Goal: Use online tool/utility: Utilize a website feature to perform a specific function

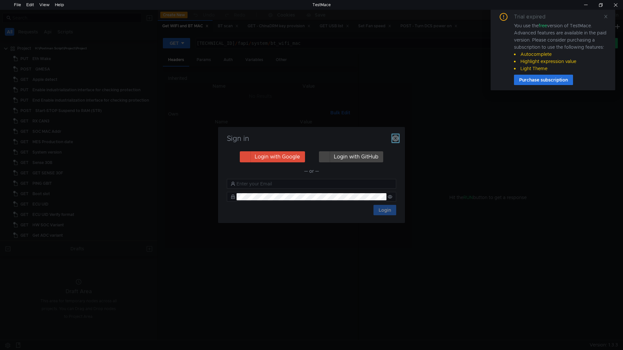
click at [396, 139] on icon "button" at bounding box center [395, 138] width 6 height 6
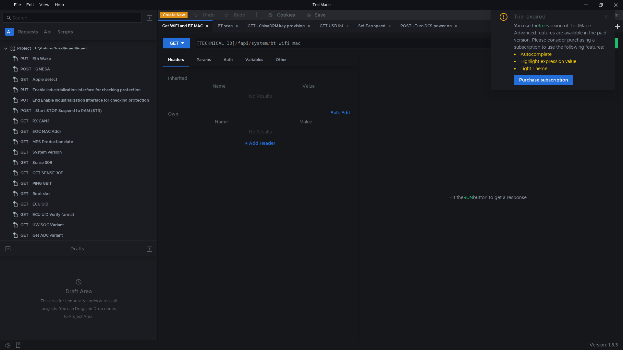
click at [606, 17] on icon at bounding box center [605, 16] width 5 height 5
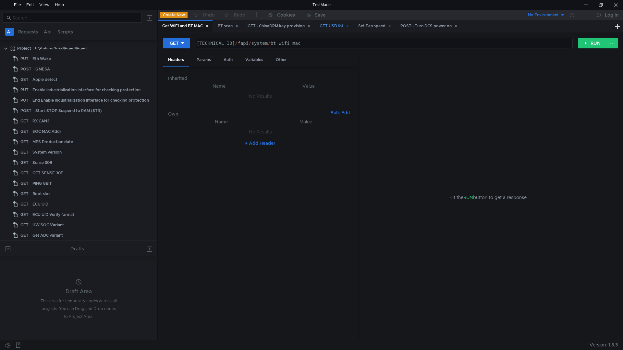
click at [331, 23] on div "GET USB list" at bounding box center [335, 26] width 30 height 7
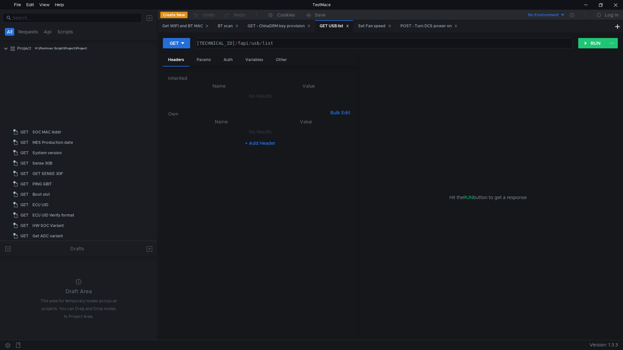
scroll to position [235, 0]
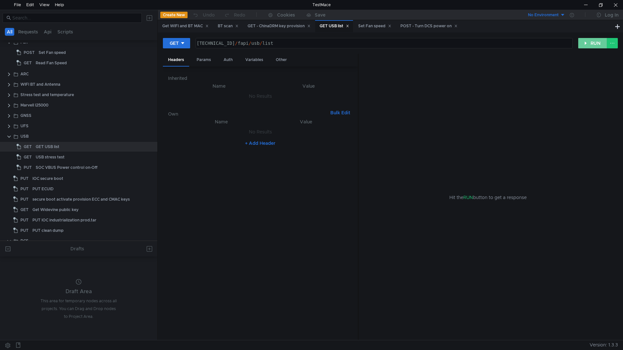
click at [583, 42] on button "RUN" at bounding box center [592, 43] width 29 height 10
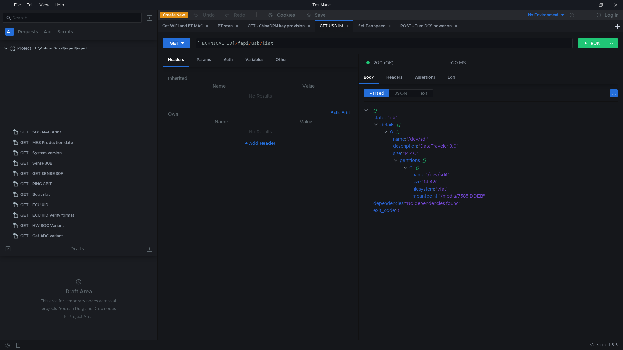
scroll to position [235, 0]
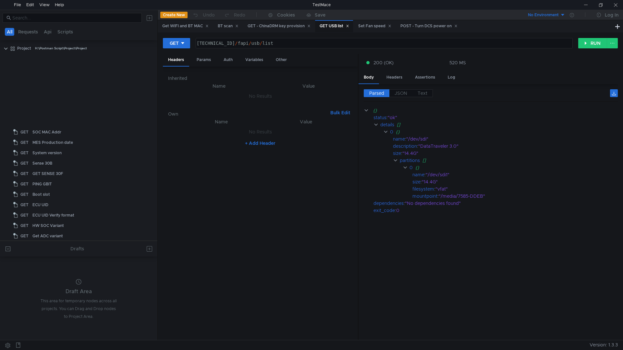
scroll to position [235, 0]
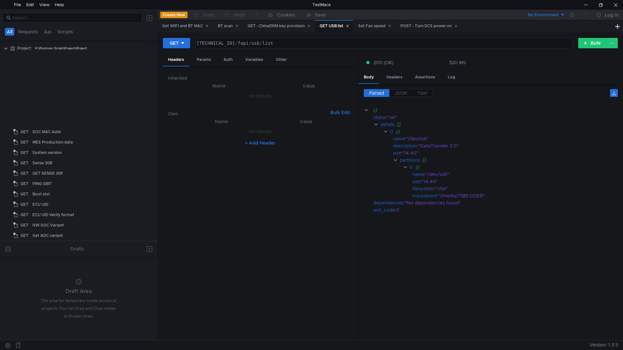
scroll to position [235, 0]
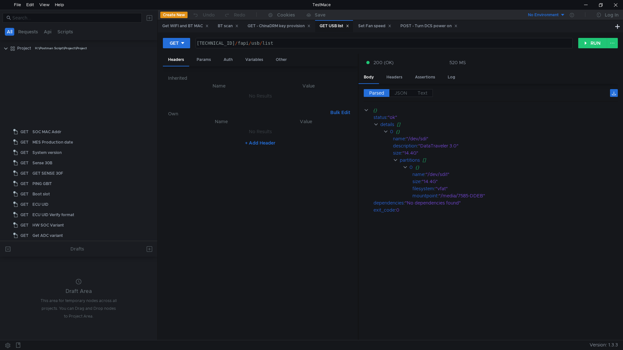
scroll to position [235, 0]
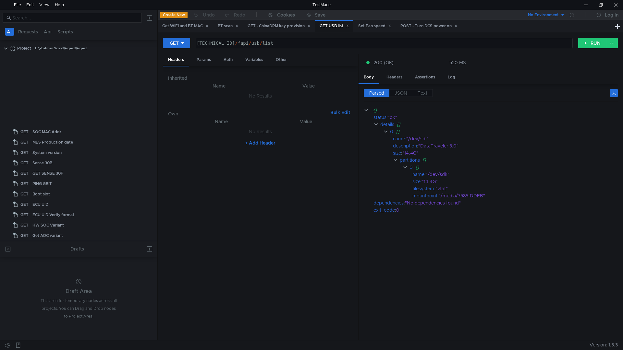
scroll to position [235, 0]
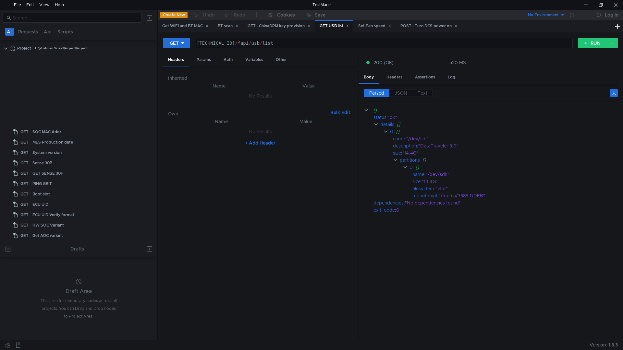
scroll to position [235, 0]
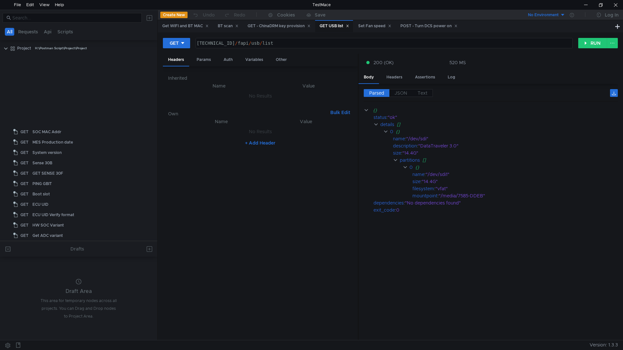
scroll to position [235, 0]
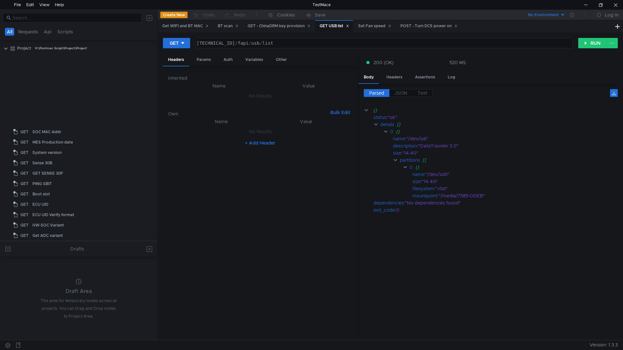
scroll to position [235, 0]
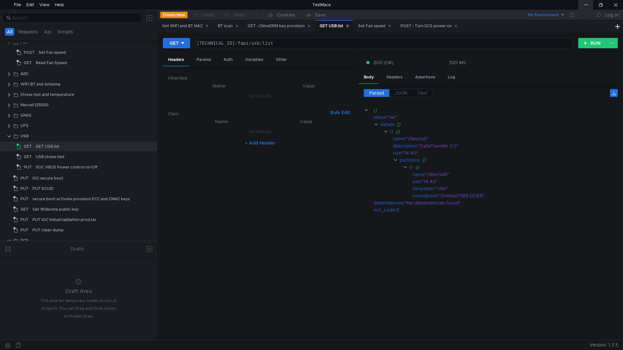
click at [588, 5] on div at bounding box center [585, 5] width 15 height 10
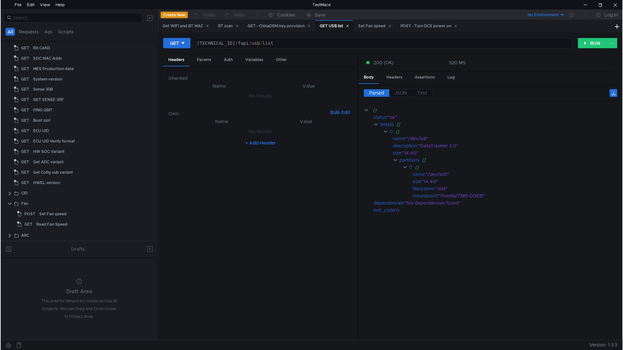
scroll to position [0, 0]
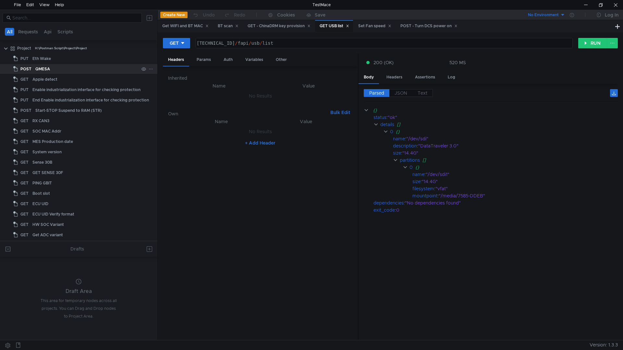
click at [45, 65] on div "QMESA" at bounding box center [42, 69] width 15 height 10
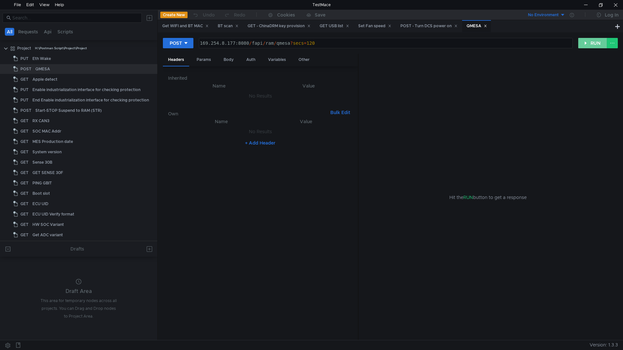
click at [600, 43] on button "RUN" at bounding box center [592, 43] width 29 height 10
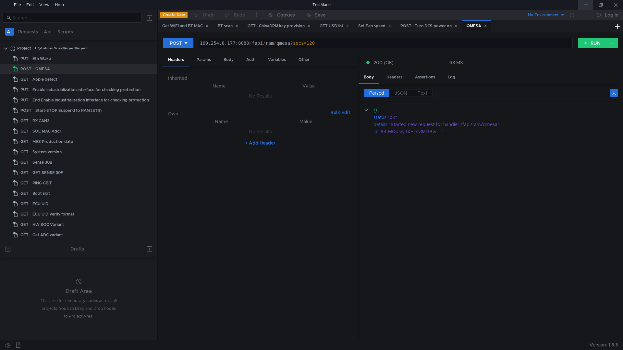
click at [591, 3] on div at bounding box center [585, 5] width 15 height 10
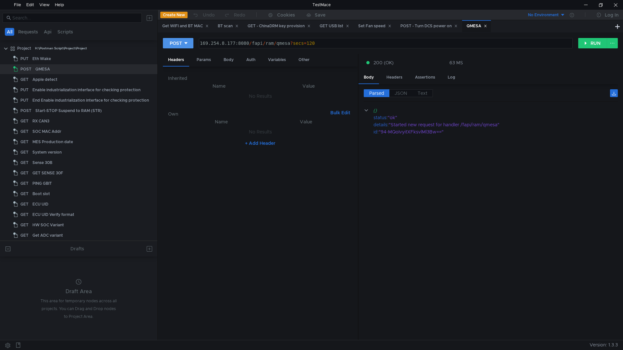
click at [190, 43] on button "POST" at bounding box center [178, 43] width 30 height 10
click at [184, 57] on li "GET" at bounding box center [178, 57] width 30 height 10
click at [589, 45] on button "RUN" at bounding box center [592, 43] width 29 height 10
click at [185, 43] on icon at bounding box center [182, 43] width 5 height 5
click at [179, 66] on li "POST" at bounding box center [177, 67] width 28 height 10
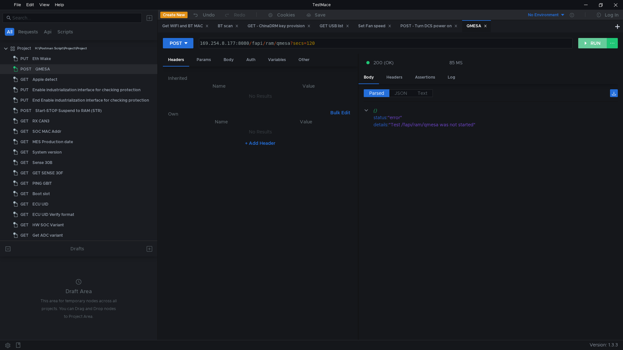
click at [592, 42] on button "RUN" at bounding box center [592, 43] width 29 height 10
click at [180, 43] on div "POST" at bounding box center [176, 43] width 12 height 7
click at [176, 60] on li "GET" at bounding box center [178, 57] width 30 height 10
click at [591, 45] on button "RUN" at bounding box center [592, 43] width 29 height 10
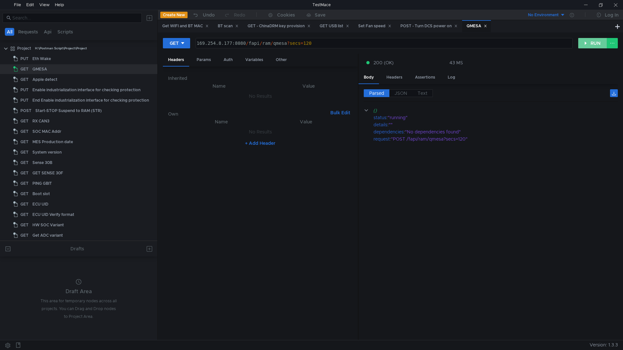
click at [589, 43] on button "RUN" at bounding box center [592, 43] width 29 height 10
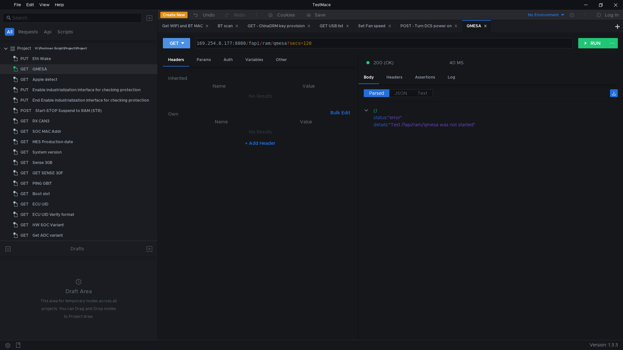
click at [187, 44] on button "GET" at bounding box center [176, 43] width 27 height 10
click at [178, 66] on li "POST" at bounding box center [177, 67] width 28 height 10
click at [595, 43] on button "RUN" at bounding box center [592, 43] width 29 height 10
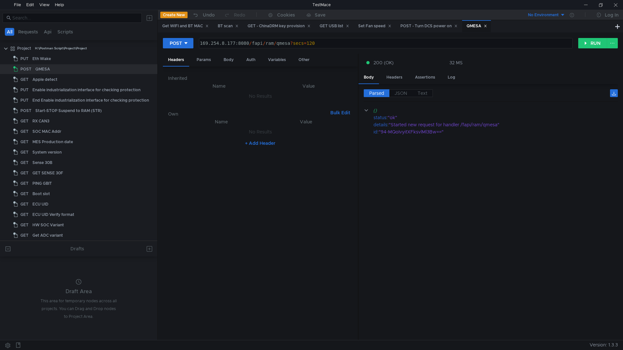
click at [596, 167] on cdk-virtual-scroll-viewport "{} status : "ok" details : "Started new request for handler /fapi/ram/qmesa" id…" at bounding box center [491, 221] width 254 height 228
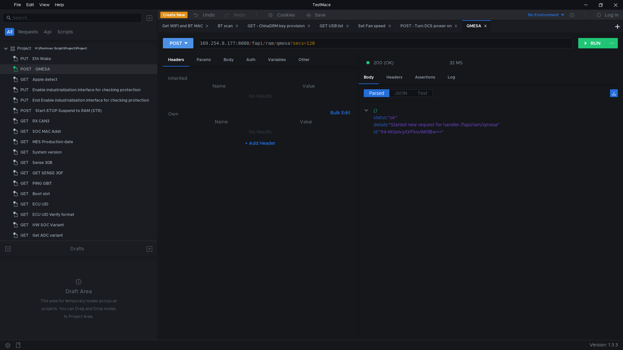
click at [183, 40] on button "POST" at bounding box center [178, 43] width 30 height 10
click at [175, 59] on li "GET" at bounding box center [178, 57] width 30 height 10
click at [588, 45] on button "RUN" at bounding box center [592, 43] width 29 height 10
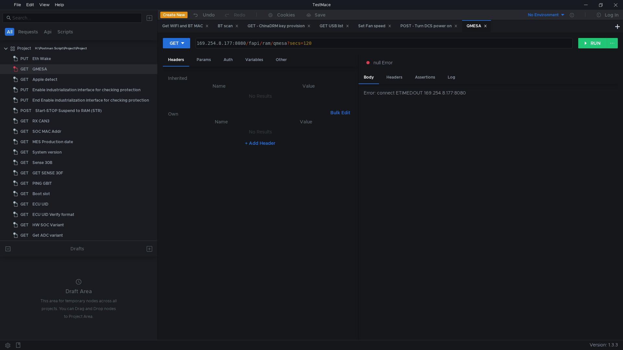
click at [578, 143] on div "Error: connect ETIMEDOUT 169.254.8.177:8080" at bounding box center [487, 212] width 259 height 256
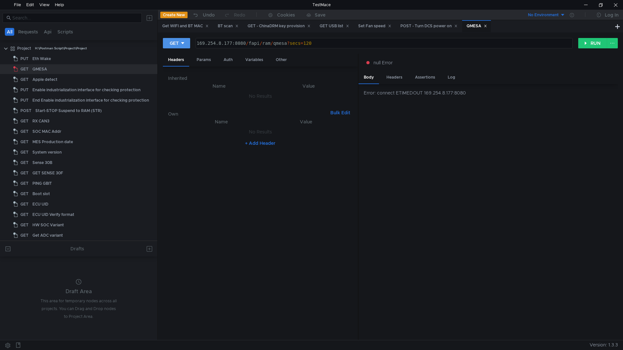
click at [186, 42] on button "GET" at bounding box center [176, 43] width 27 height 10
click at [177, 66] on li "POST" at bounding box center [177, 67] width 28 height 10
click at [597, 44] on button "RUN" at bounding box center [592, 43] width 29 height 10
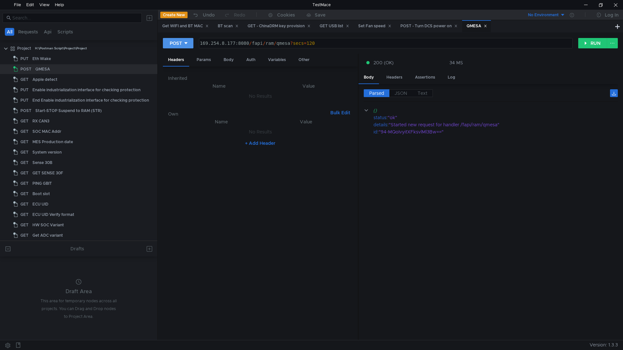
click at [190, 45] on button "POST" at bounding box center [178, 43] width 30 height 10
click at [184, 58] on li "GET" at bounding box center [178, 57] width 30 height 10
click at [593, 45] on button "RUN" at bounding box center [592, 43] width 29 height 10
click at [598, 42] on button "RUN" at bounding box center [592, 43] width 29 height 10
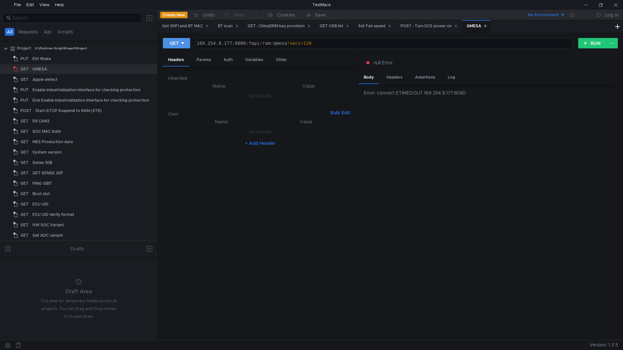
click at [184, 45] on icon at bounding box center [182, 43] width 5 height 5
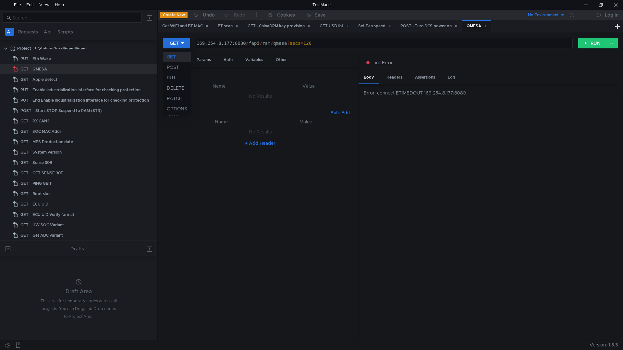
click at [597, 42] on div at bounding box center [311, 175] width 623 height 350
click at [587, 46] on button "RUN" at bounding box center [592, 43] width 29 height 10
click at [184, 45] on icon at bounding box center [182, 43] width 5 height 5
click at [179, 68] on li "POST" at bounding box center [177, 67] width 28 height 10
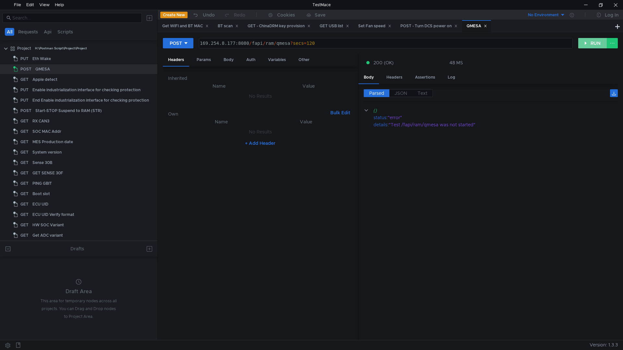
click at [596, 43] on button "RUN" at bounding box center [592, 43] width 29 height 10
click at [186, 44] on icon at bounding box center [186, 43] width 5 height 5
click at [175, 57] on li "GET" at bounding box center [178, 57] width 30 height 10
click at [589, 45] on button "RUN" at bounding box center [592, 43] width 29 height 10
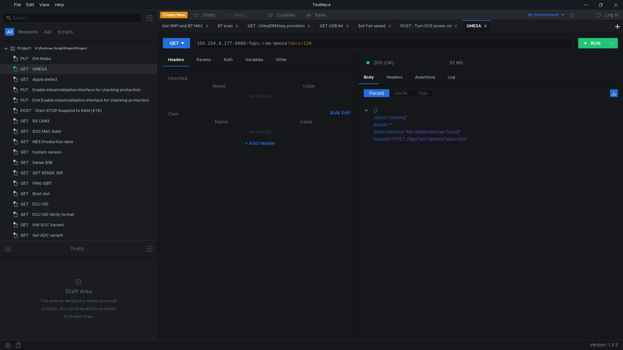
click at [585, 185] on cdk-virtual-scroll-viewport "{} status : "running" details : "" dependencies : "No dependencies found" reque…" at bounding box center [491, 221] width 254 height 228
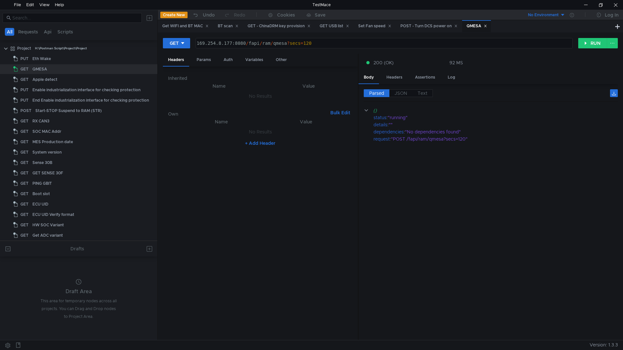
click at [589, 50] on div "GET 169.254.8.177:8080 / fapi / ram / qmesa ? secs = 120 הההההההההההההההההההההה…" at bounding box center [390, 46] width 455 height 16
click at [589, 44] on button "RUN" at bounding box center [592, 43] width 29 height 10
click at [582, 3] on div at bounding box center [585, 5] width 15 height 10
